Goal: Task Accomplishment & Management: Manage account settings

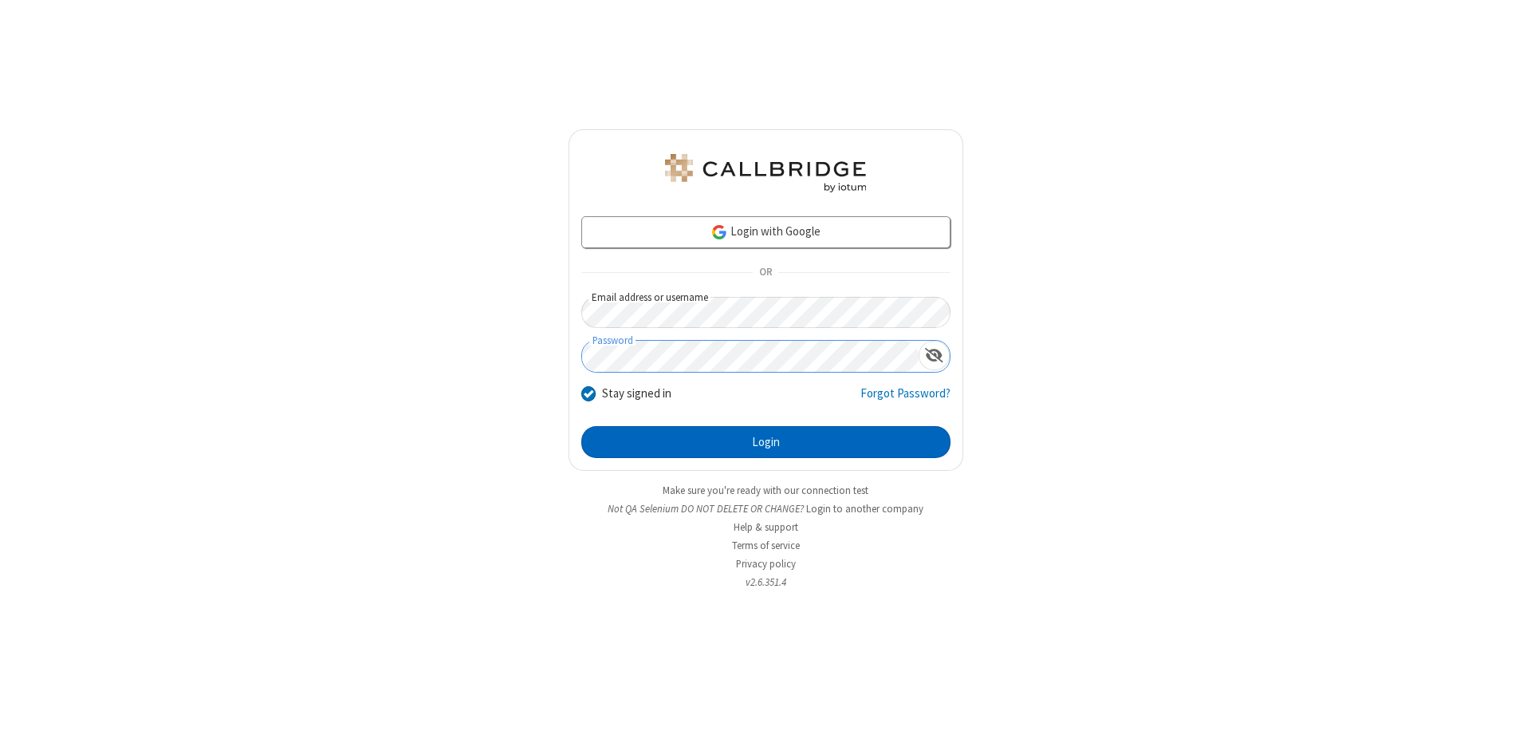
click at [766, 442] on button "Login" at bounding box center [765, 442] width 369 height 32
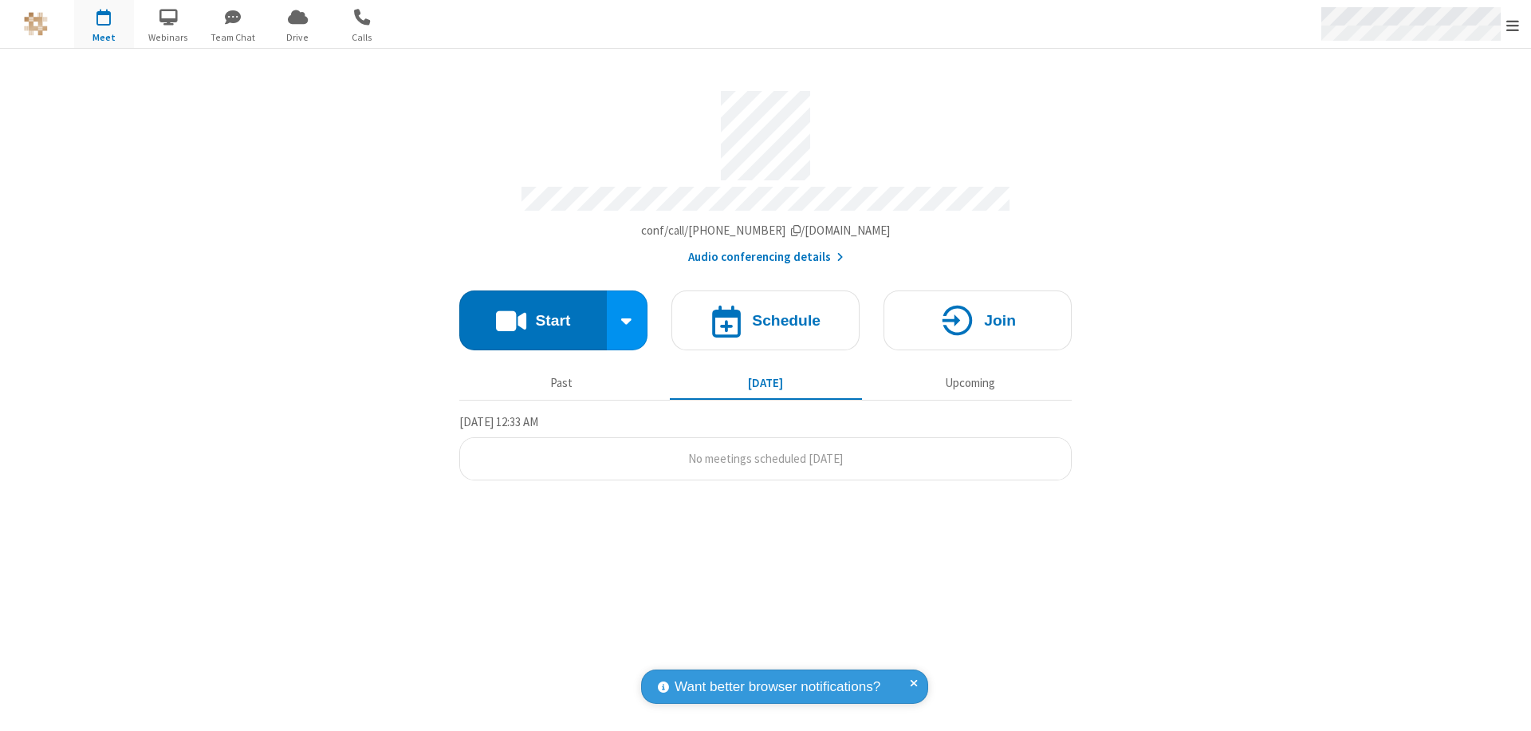
click at [1513, 25] on span "Open menu" at bounding box center [1513, 26] width 13 height 16
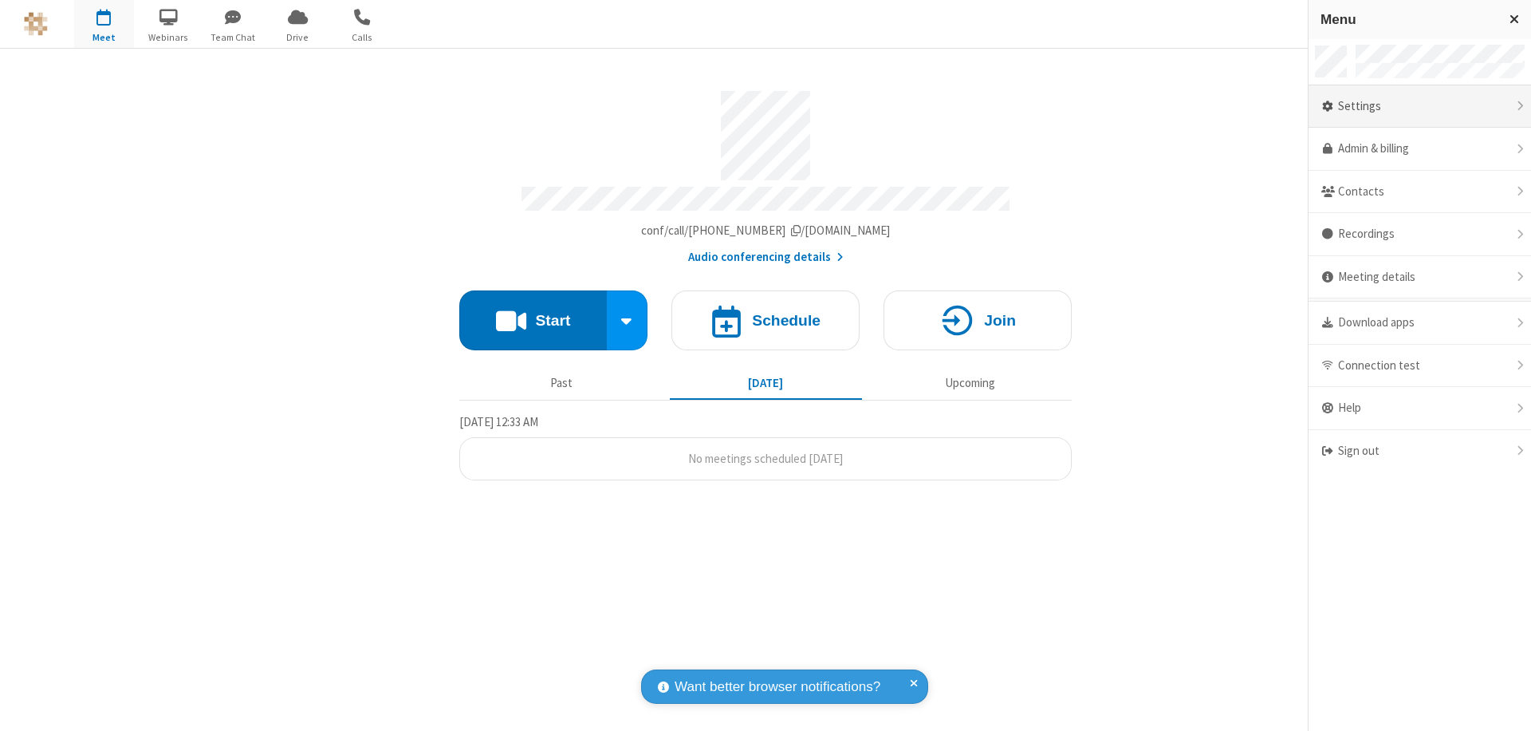
click at [1420, 106] on div "Settings" at bounding box center [1420, 106] width 223 height 43
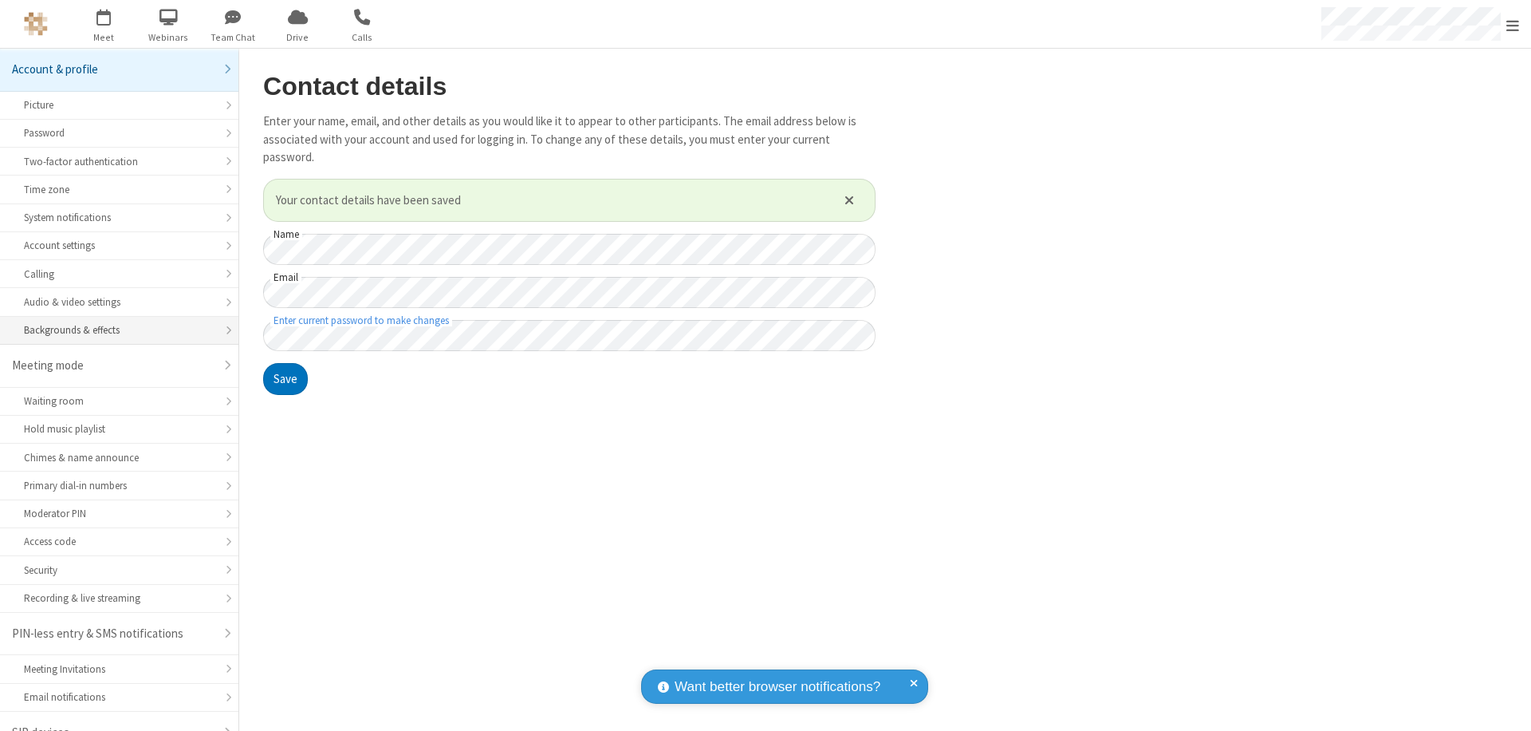
click at [113, 322] on div "Backgrounds & effects" at bounding box center [119, 329] width 191 height 15
